Goal: Task Accomplishment & Management: Complete application form

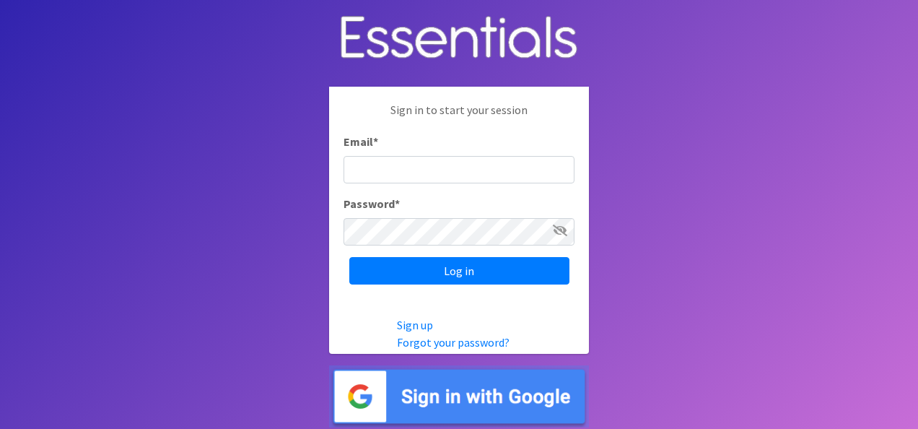
click at [383, 175] on input "Email *" at bounding box center [458, 169] width 231 height 27
click at [407, 179] on input "Email *" at bounding box center [458, 169] width 231 height 27
type input "n"
type input "noa"
click at [349, 257] on input "Log in" at bounding box center [459, 270] width 220 height 27
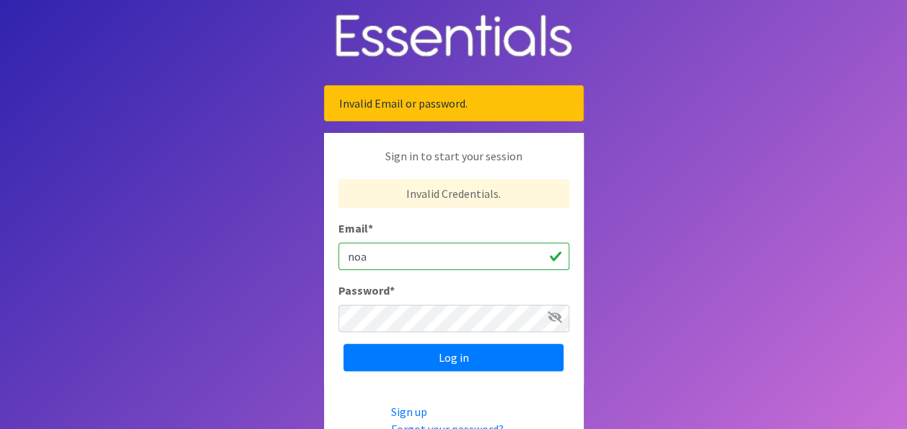
click at [406, 250] on input "noa" at bounding box center [453, 255] width 231 height 27
click at [403, 258] on input "Email *" at bounding box center [453, 255] width 231 height 27
type input "[EMAIL_ADDRESS][DOMAIN_NAME]"
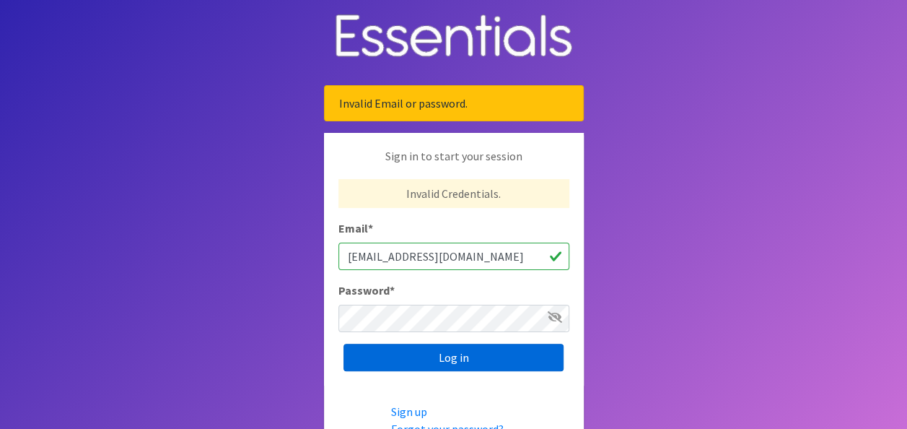
click at [478, 369] on div "Sign in to start your session Invalid Credentials. Email * noah@bayviewcenter.o…" at bounding box center [454, 259] width 260 height 253
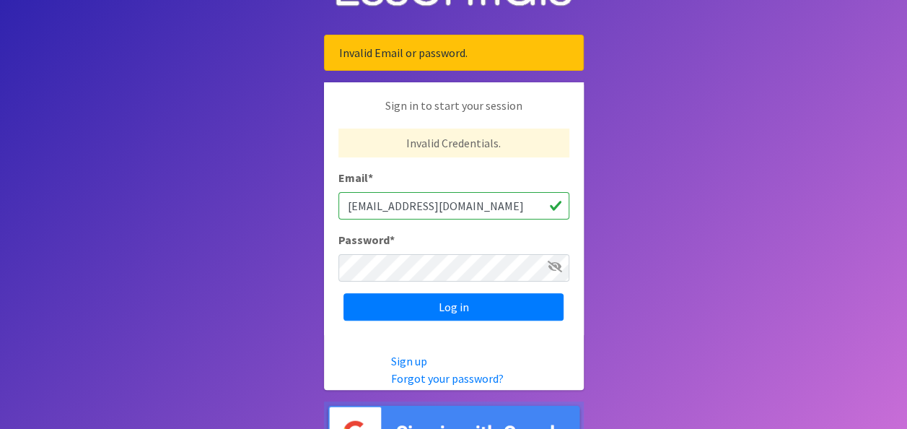
scroll to position [72, 0]
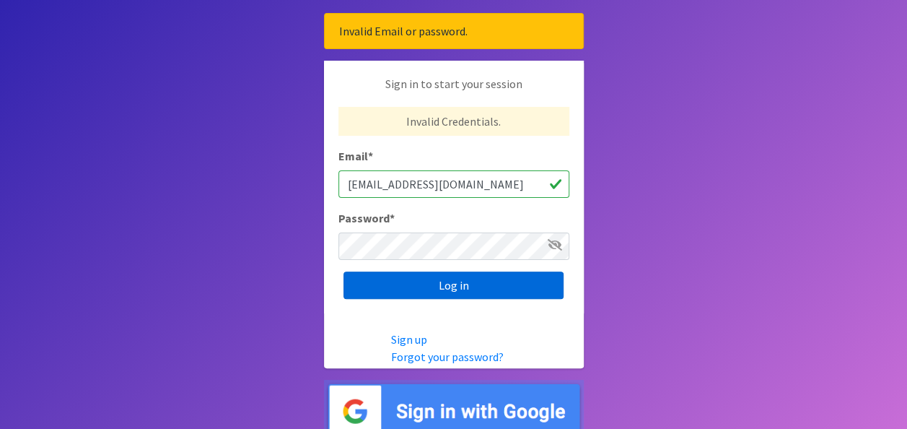
click at [460, 289] on input "Log in" at bounding box center [453, 284] width 220 height 27
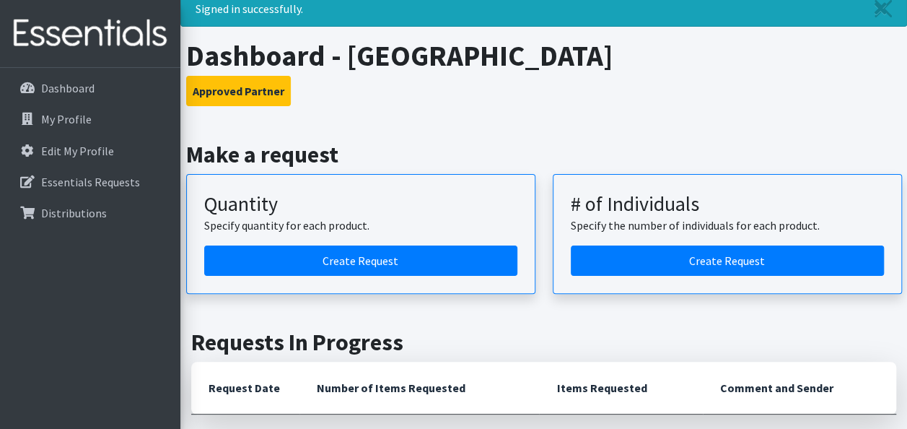
scroll to position [72, 0]
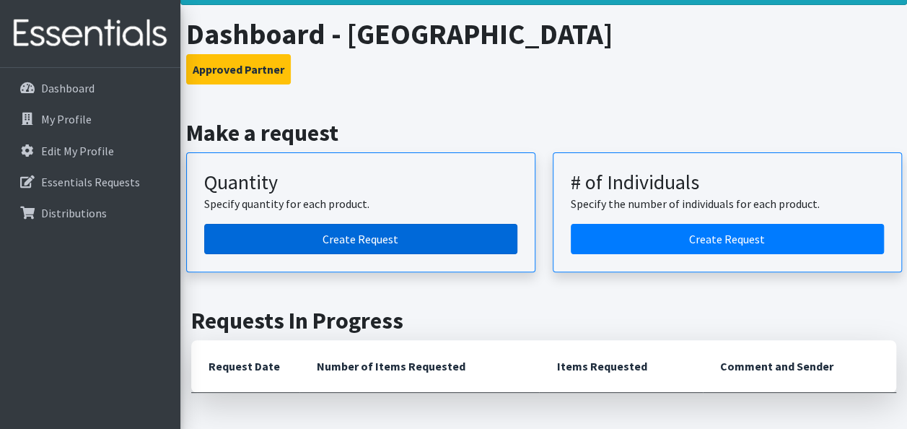
click at [429, 233] on link "Create Request" at bounding box center [360, 239] width 313 height 30
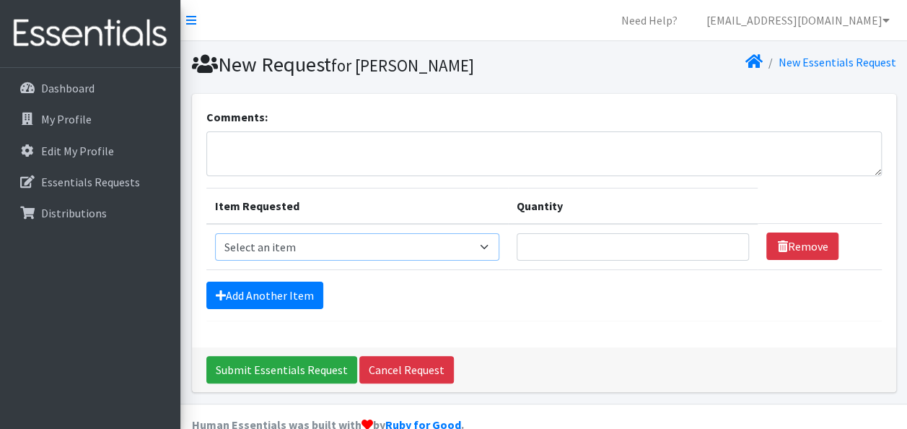
click at [457, 238] on select "Select an item Adult Briefs (Medium) Adult Briefs (XL) Adult Briefs (XS) Adult …" at bounding box center [357, 246] width 284 height 27
click at [439, 241] on select "Select an item Adult Briefs (Medium) Adult Briefs (XL) Adult Briefs (XS) Adult …" at bounding box center [357, 246] width 284 height 27
select select "4642"
click at [215, 233] on select "Select an item Adult Briefs (Medium) Adult Briefs (XL) Adult Briefs (XS) Adult …" at bounding box center [357, 246] width 284 height 27
click at [535, 235] on input "Quantity" at bounding box center [633, 246] width 233 height 27
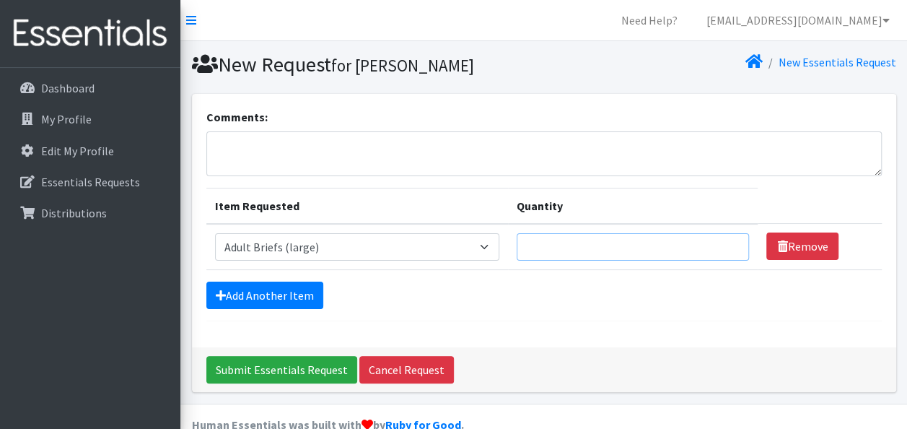
scroll to position [26, 0]
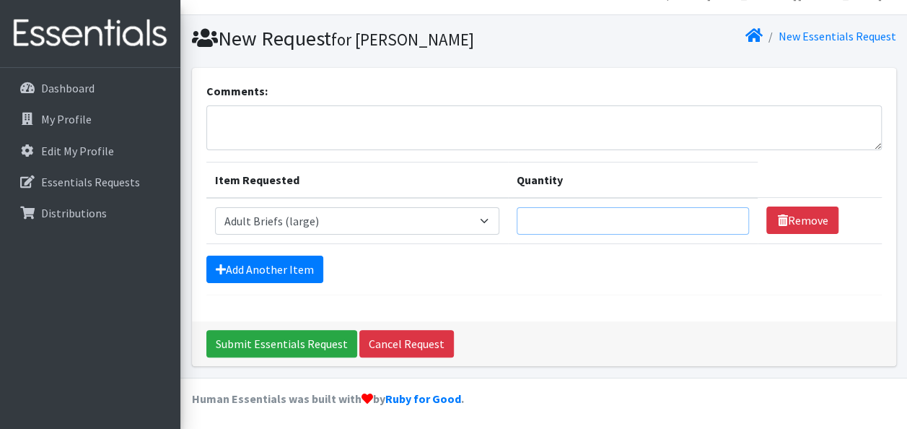
click at [573, 219] on input "Quantity" at bounding box center [633, 220] width 233 height 27
click at [101, 80] on link "Dashboard" at bounding box center [90, 88] width 169 height 29
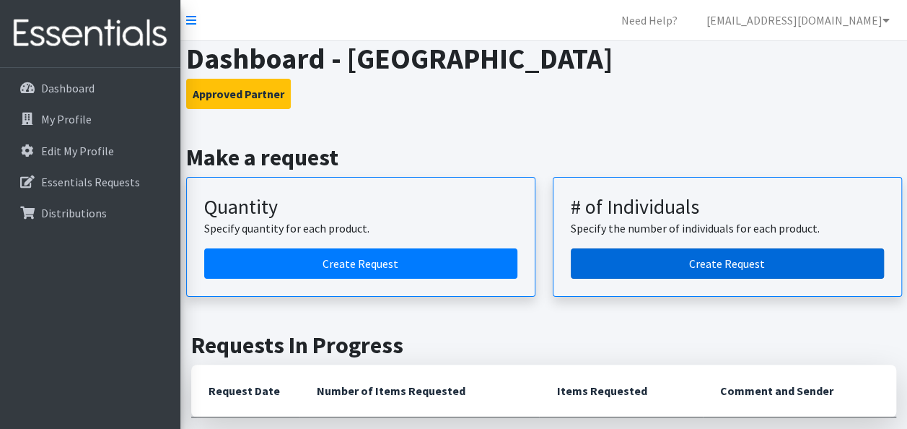
click at [641, 253] on link "Create Request" at bounding box center [727, 263] width 313 height 30
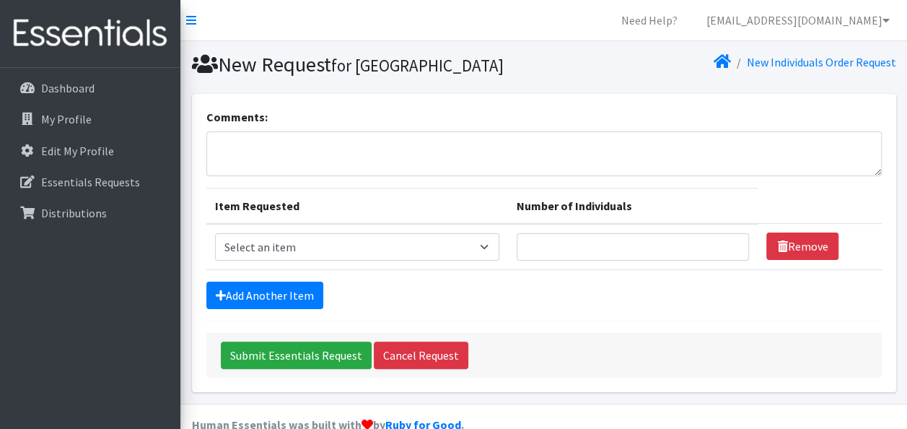
click at [434, 270] on td "Item Requested Select an item Adult Briefs (Medium) Adult Briefs (XL) Adult Bri…" at bounding box center [357, 247] width 302 height 46
click at [425, 260] on select "Select an item Adult Briefs (Medium) Adult Briefs (XL) Adult Briefs (XS) Adult …" at bounding box center [357, 246] width 284 height 27
select select "5277"
click at [215, 257] on select "Select an item Adult Briefs (Medium) Adult Briefs (XL) Adult Briefs (XS) Adult …" at bounding box center [357, 246] width 284 height 27
